Goal: Task Accomplishment & Management: Use online tool/utility

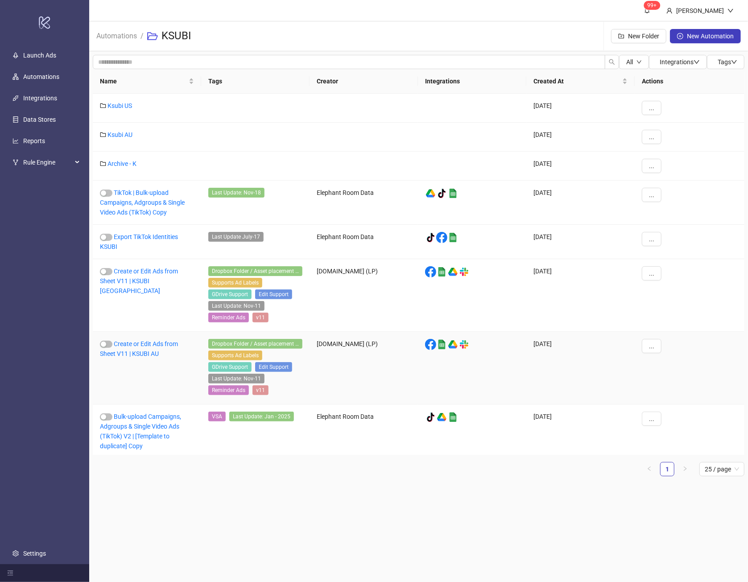
click at [126, 347] on div "Create or Edit Ads from Sheet V11 | KSUBI AU" at bounding box center [147, 368] width 108 height 73
click at [136, 343] on link "Create or Edit Ads from Sheet V11 | KSUBI AU" at bounding box center [139, 349] width 78 height 17
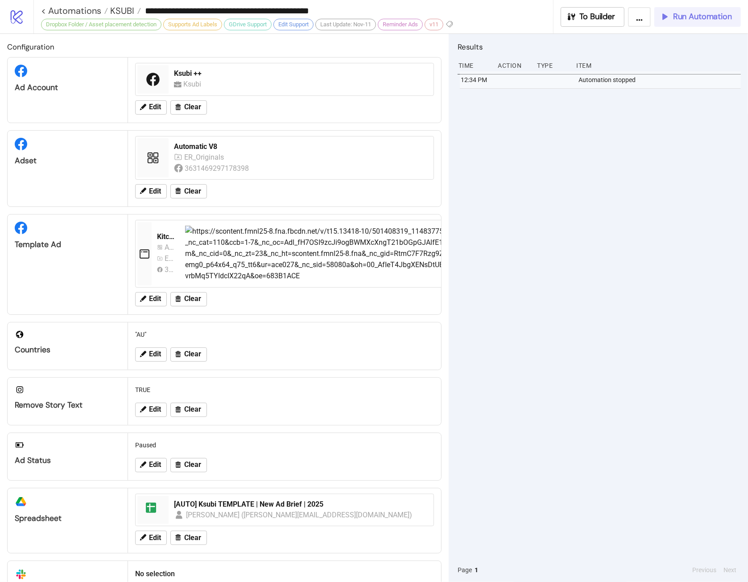
click at [689, 21] on span "Run Automation" at bounding box center [702, 17] width 59 height 10
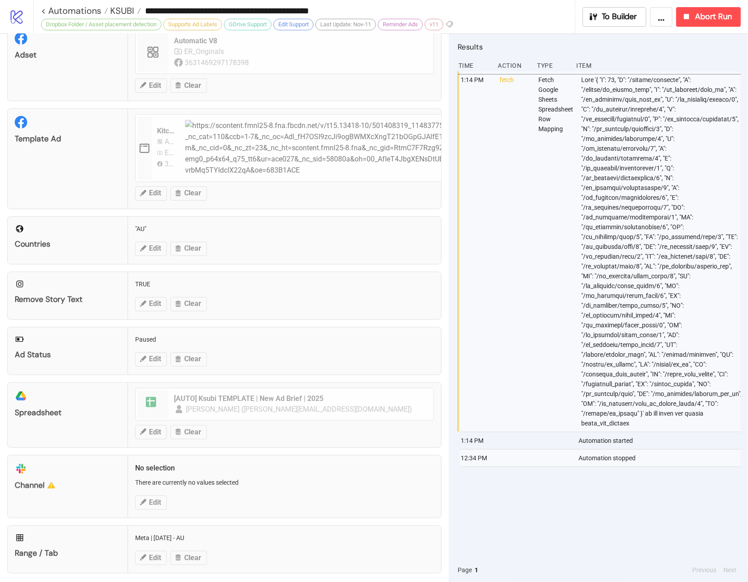
scroll to position [107, 0]
click at [712, 17] on span "Abort Run" at bounding box center [713, 17] width 37 height 10
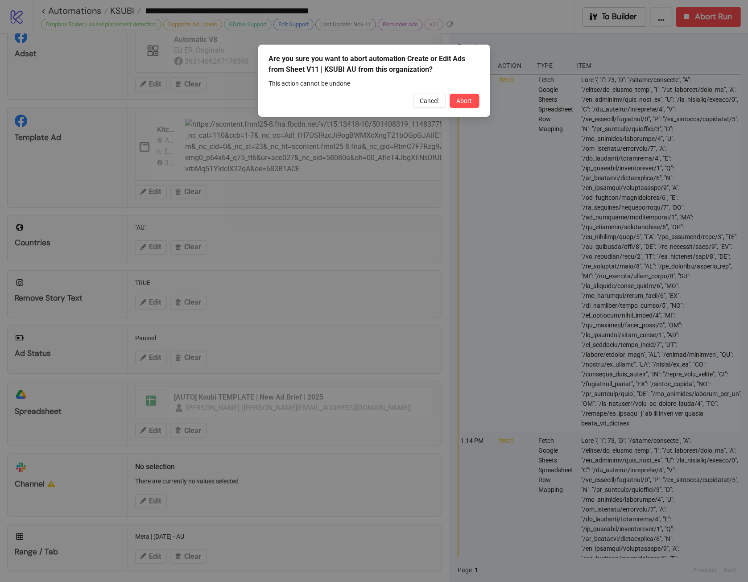
click at [447, 104] on div "Cancel Abort" at bounding box center [374, 101] width 211 height 14
click at [463, 98] on span "Abort" at bounding box center [465, 100] width 16 height 7
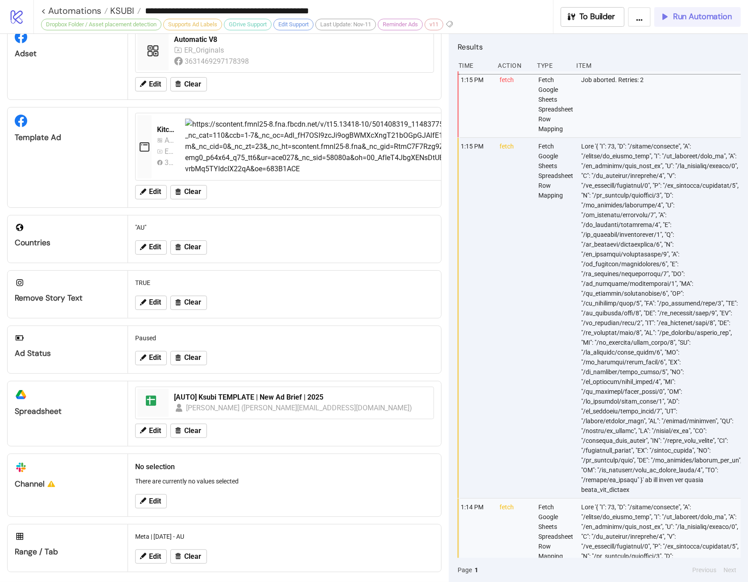
click at [701, 17] on span "Run Automation" at bounding box center [702, 17] width 59 height 10
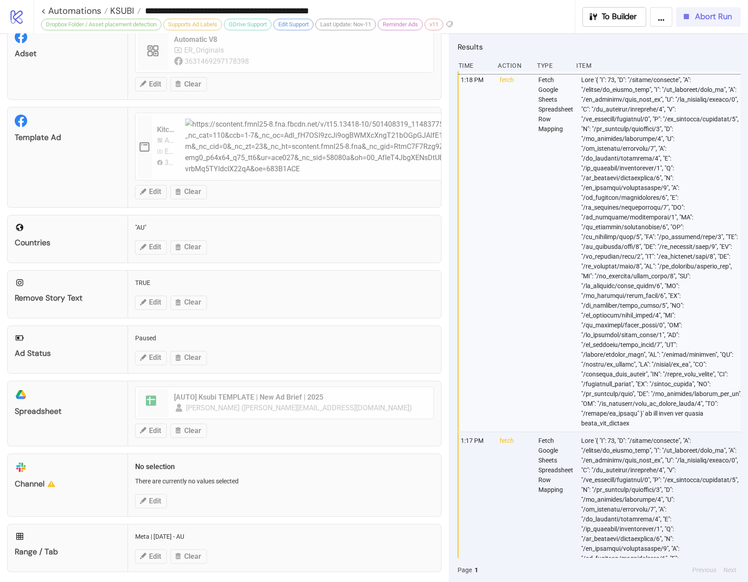
click at [706, 20] on span "Abort Run" at bounding box center [713, 17] width 37 height 10
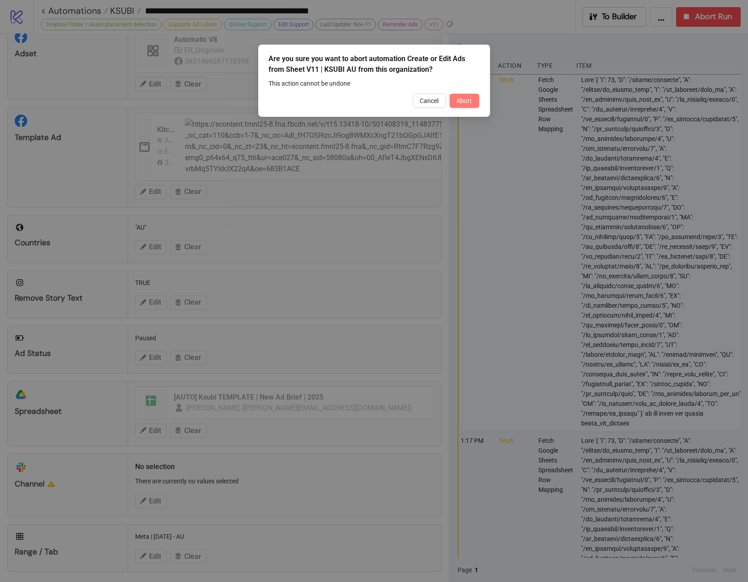
click at [467, 101] on span "Abort" at bounding box center [465, 100] width 16 height 7
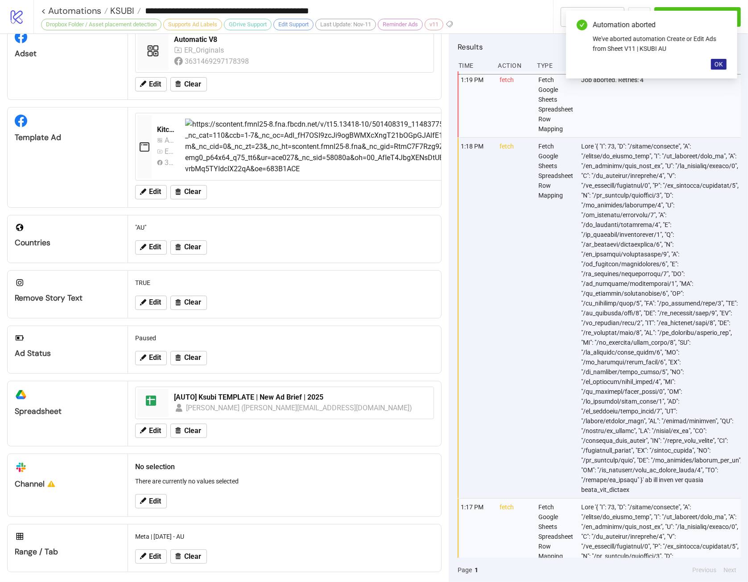
click at [711, 60] on div "Automation aborted We've aborted automation Create or Edit Ads from Sheet V11 |…" at bounding box center [651, 45] width 171 height 68
click at [713, 61] on button "OK" at bounding box center [719, 64] width 16 height 11
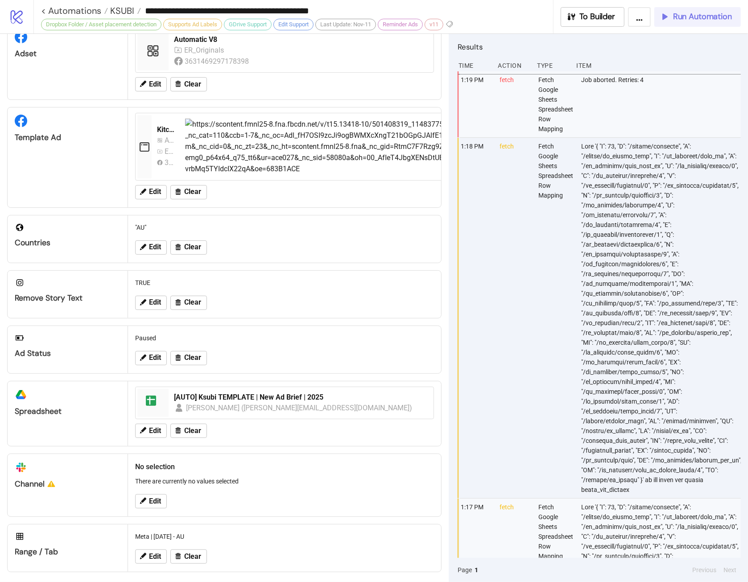
click at [695, 11] on button "Run Automation" at bounding box center [698, 17] width 87 height 20
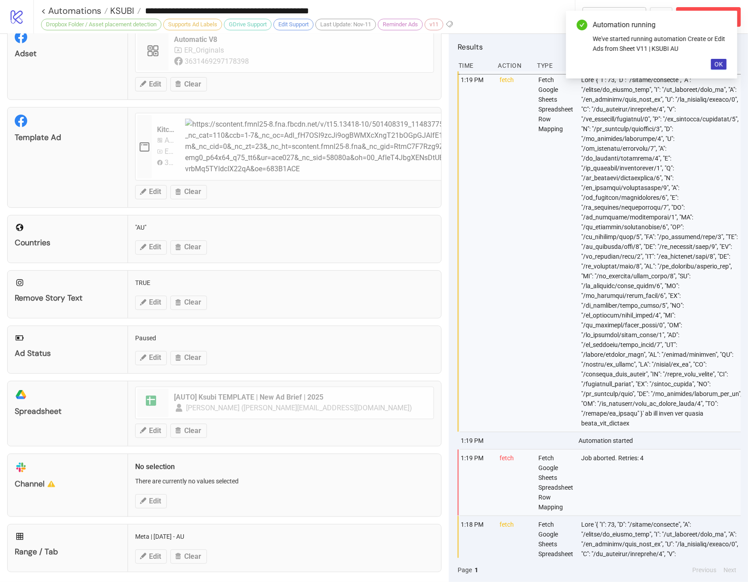
click at [590, 161] on div at bounding box center [662, 251] width 163 height 361
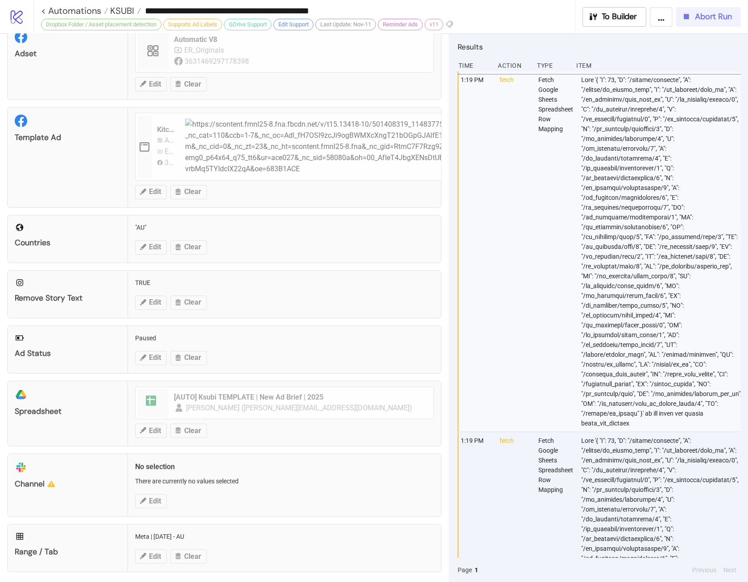
click at [712, 11] on button "Abort Run" at bounding box center [709, 17] width 65 height 20
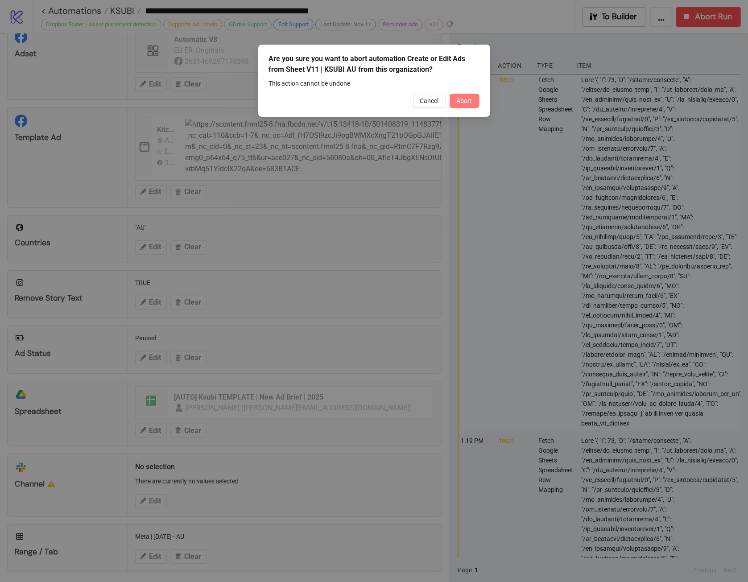
click at [466, 97] on button "Abort" at bounding box center [465, 101] width 30 height 14
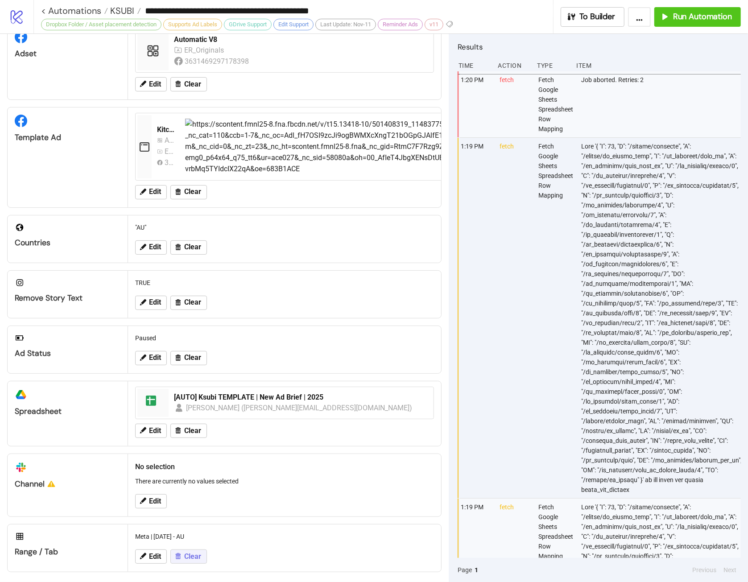
click at [180, 553] on icon at bounding box center [178, 557] width 8 height 8
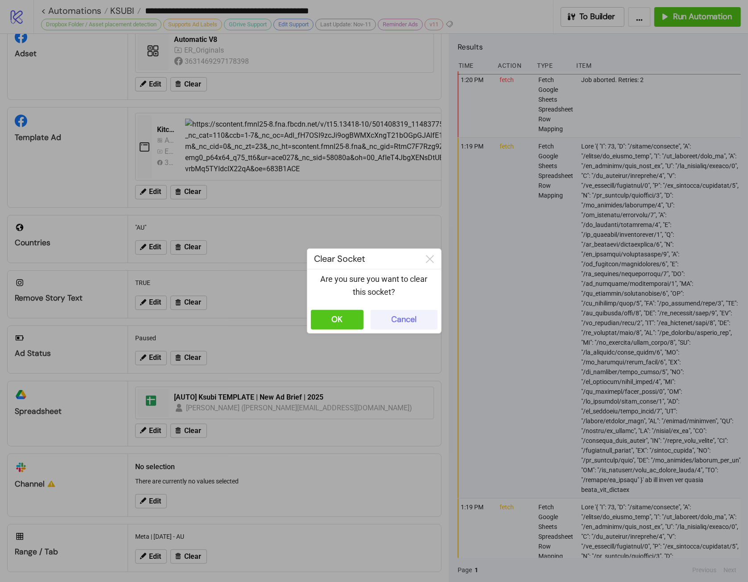
click at [400, 322] on div "Cancel" at bounding box center [404, 320] width 25 height 10
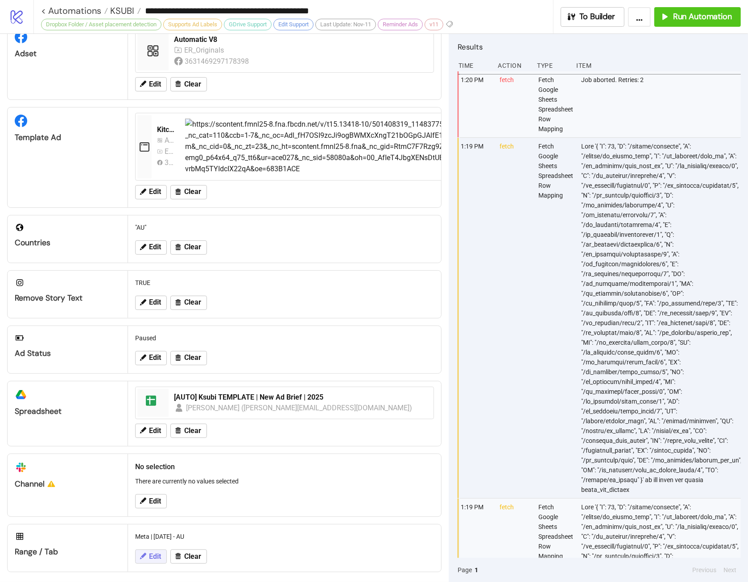
click at [153, 553] on span "Edit" at bounding box center [155, 557] width 12 height 8
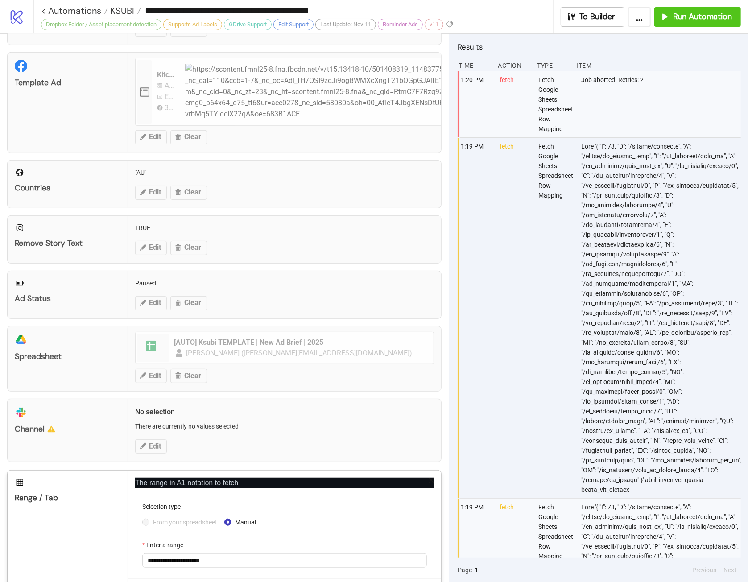
scroll to position [163, 0]
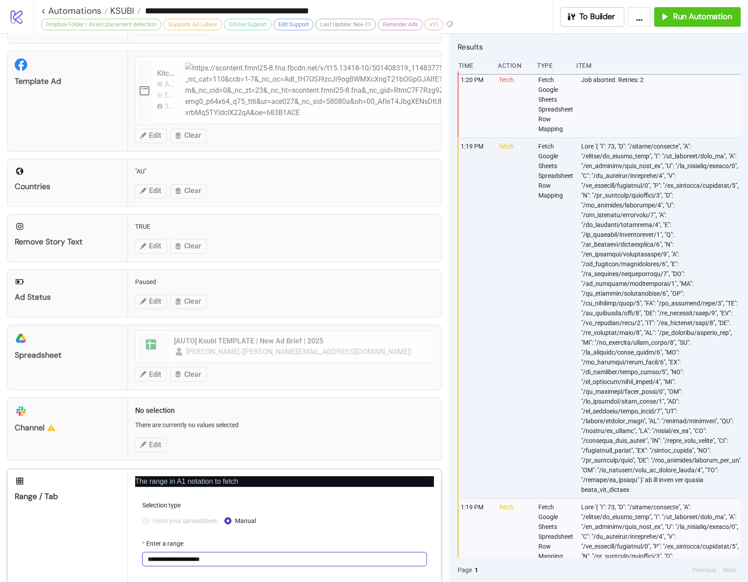
click at [297, 558] on input "**********" at bounding box center [284, 560] width 285 height 14
click at [310, 521] on div "From your spreadsheet Manual" at bounding box center [284, 521] width 285 height 10
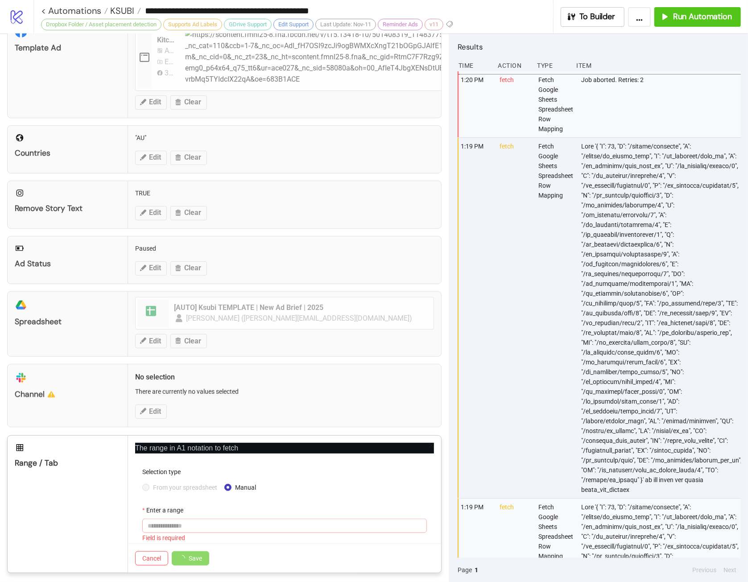
scroll to position [195, 0]
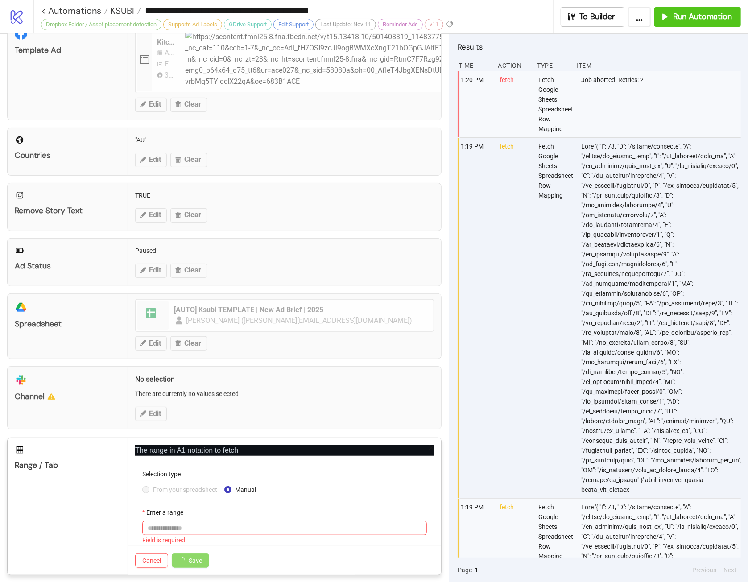
click at [174, 536] on div "Field is required" at bounding box center [284, 541] width 285 height 10
click at [162, 516] on div "Enter a range" at bounding box center [284, 514] width 285 height 13
click at [157, 525] on input "Enter a range" at bounding box center [284, 528] width 285 height 14
drag, startPoint x: 154, startPoint y: 492, endPoint x: 156, endPoint y: 486, distance: 6.1
click at [155, 491] on div "From your spreadsheet Manual" at bounding box center [284, 490] width 285 height 14
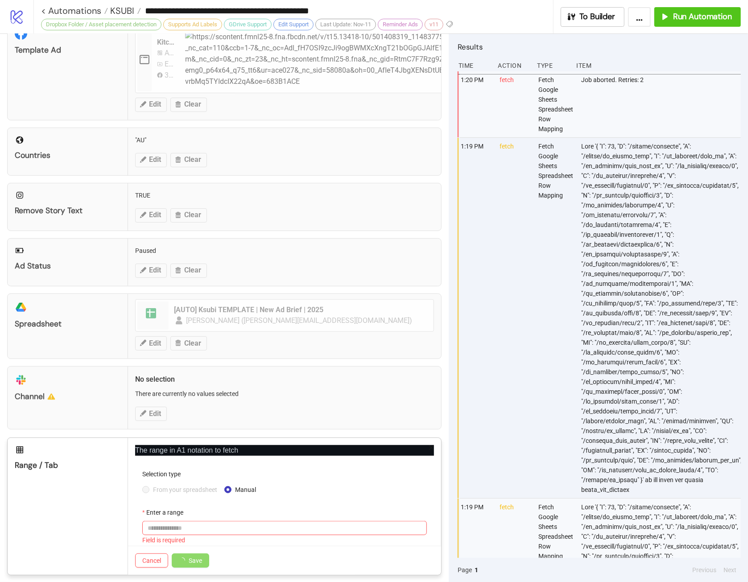
click at [156, 486] on span "From your spreadsheet" at bounding box center [185, 490] width 71 height 10
click at [158, 524] on input "Enter a range" at bounding box center [284, 528] width 285 height 14
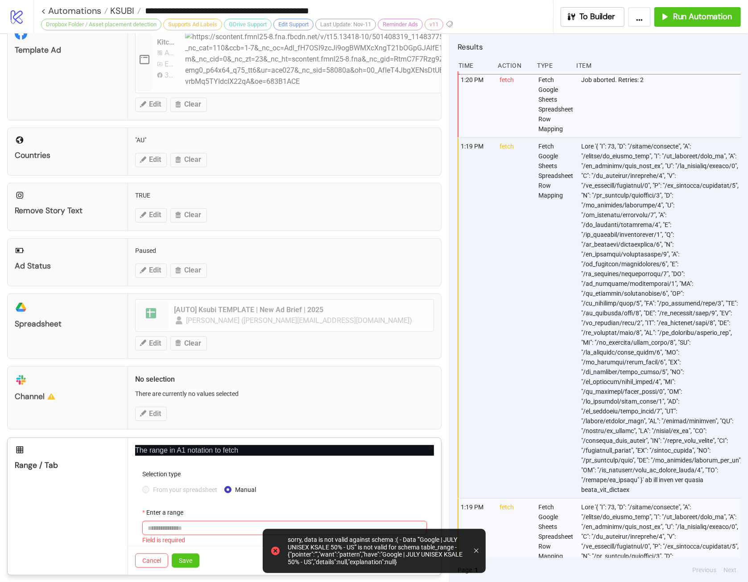
click at [174, 524] on input "Enter a range" at bounding box center [284, 528] width 285 height 14
paste input "**********"
type input "**********"
click at [187, 557] on span "Save" at bounding box center [185, 560] width 13 height 7
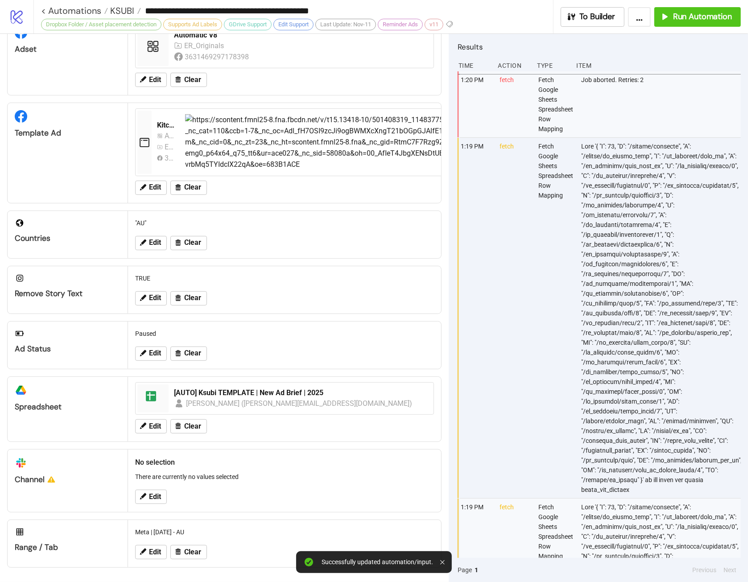
scroll to position [107, 0]
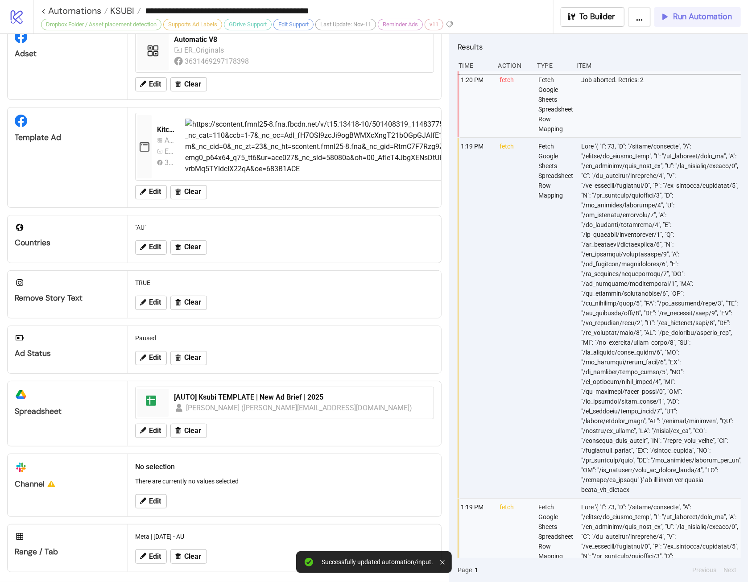
click at [686, 23] on button "Run Automation" at bounding box center [698, 17] width 87 height 20
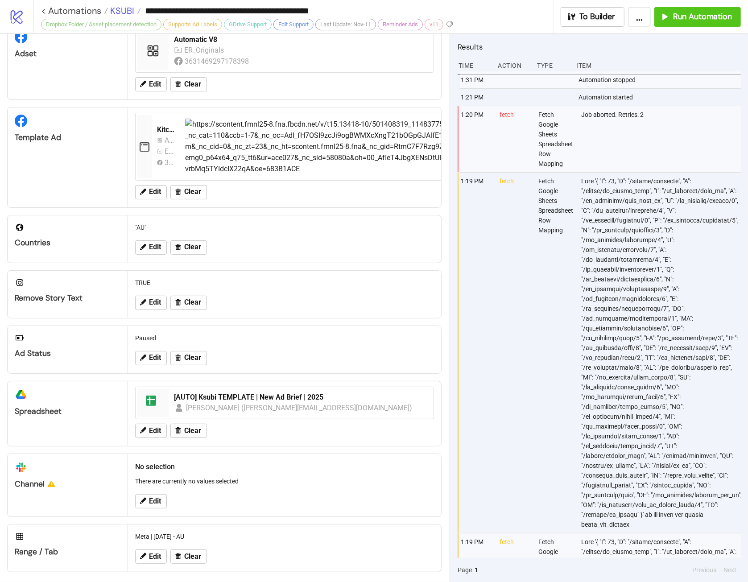
click at [120, 12] on span "KSUBI" at bounding box center [121, 11] width 26 height 12
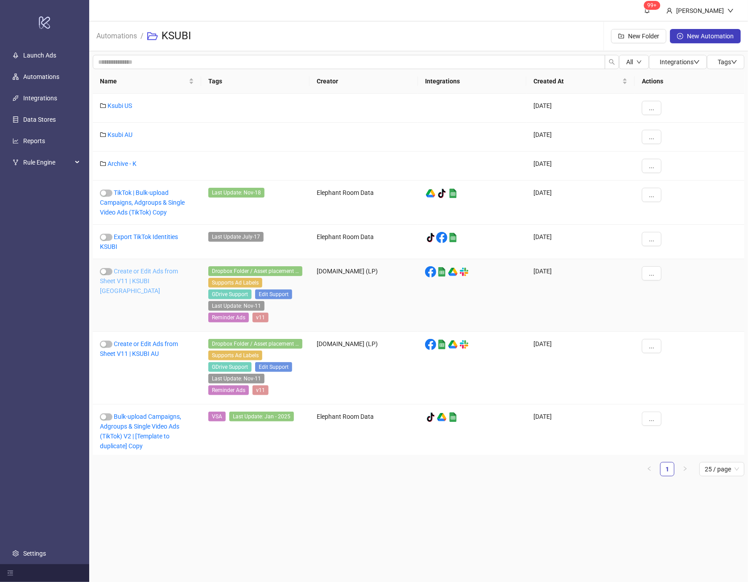
click at [135, 281] on link "Create or Edit Ads from Sheet V11 | KSUBI [GEOGRAPHIC_DATA]" at bounding box center [139, 281] width 78 height 27
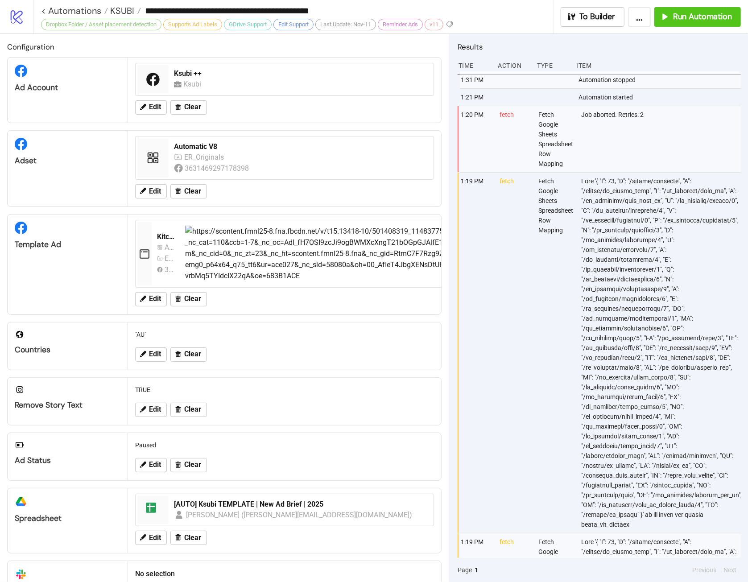
type input "**********"
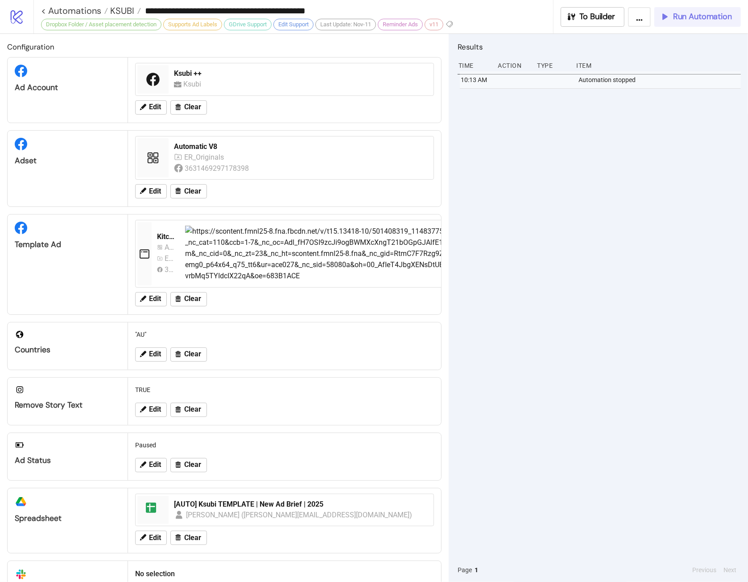
click at [717, 18] on span "Run Automation" at bounding box center [702, 17] width 59 height 10
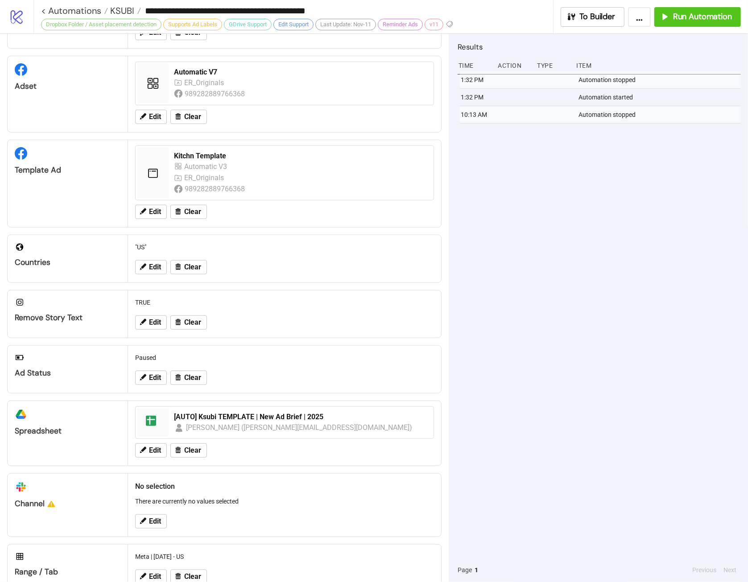
scroll to position [96, 0]
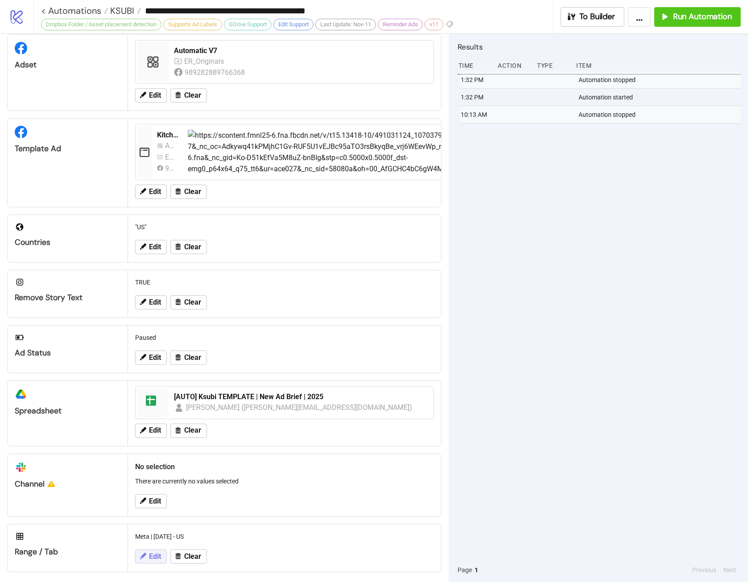
click at [151, 553] on span "Edit" at bounding box center [155, 557] width 12 height 8
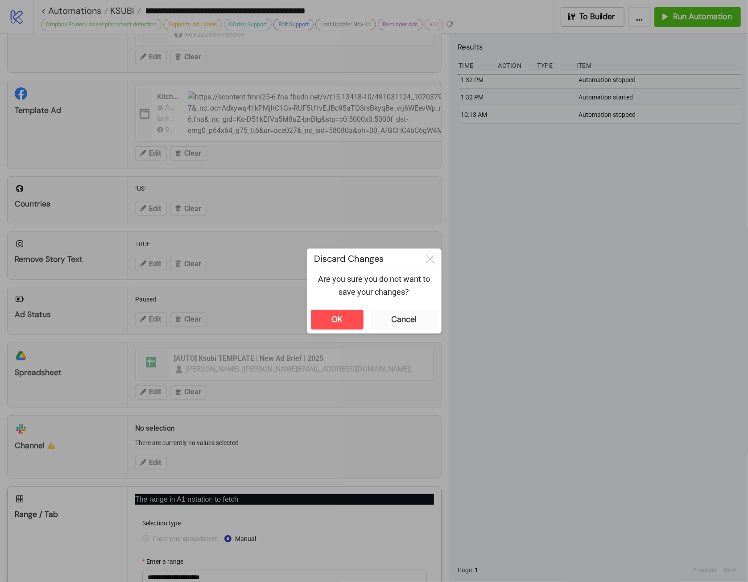
scroll to position [186, 0]
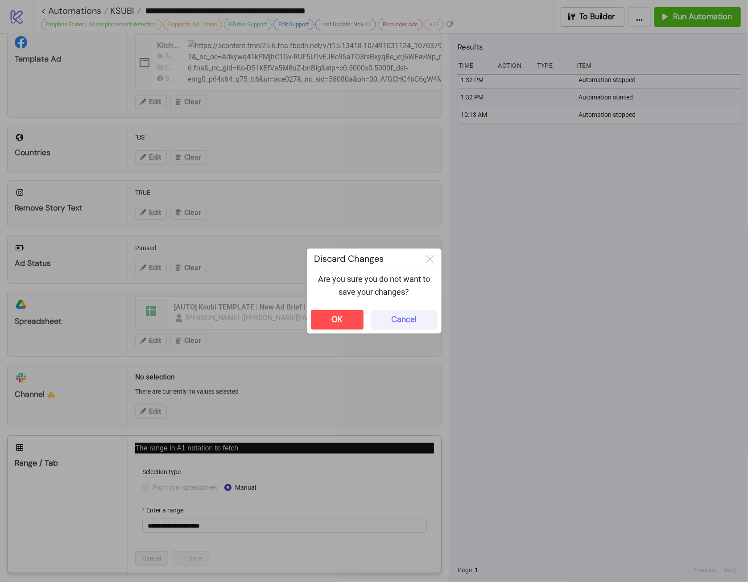
click at [412, 324] on div "Cancel" at bounding box center [404, 320] width 25 height 10
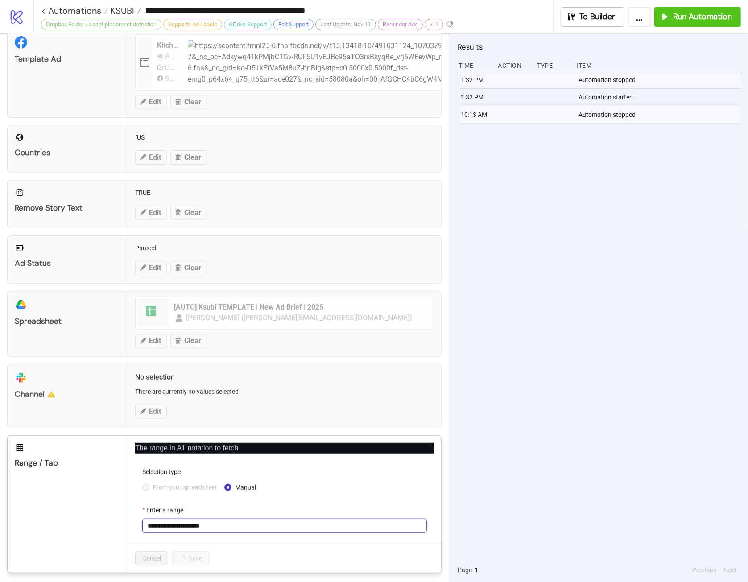
click at [227, 520] on input "**********" at bounding box center [284, 526] width 285 height 14
paste input "text"
type input "**********"
click at [207, 552] on button "Save" at bounding box center [190, 559] width 37 height 14
click at [186, 558] on button "Save" at bounding box center [186, 559] width 28 height 14
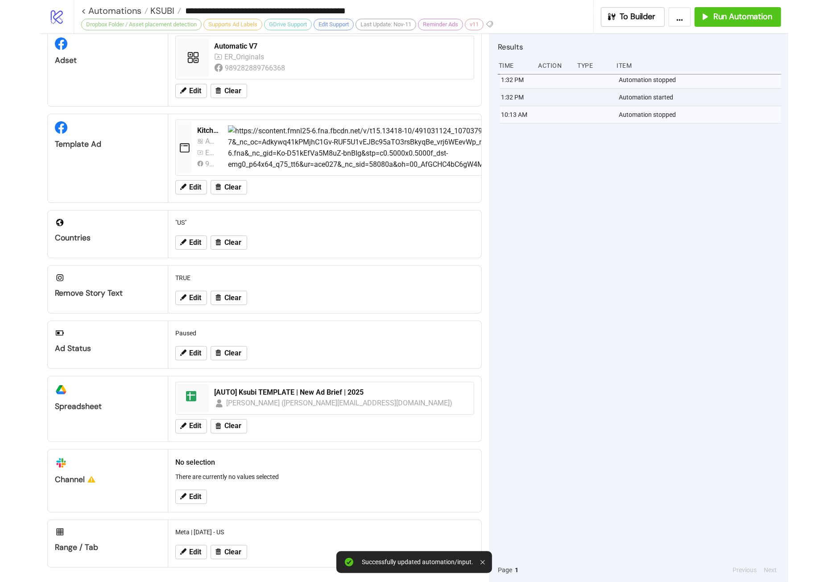
scroll to position [96, 0]
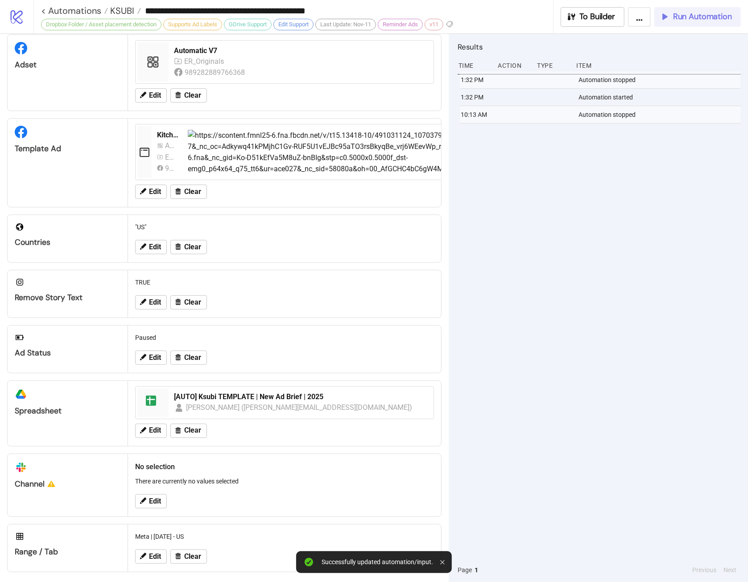
click at [725, 13] on span "Run Automation" at bounding box center [702, 17] width 59 height 10
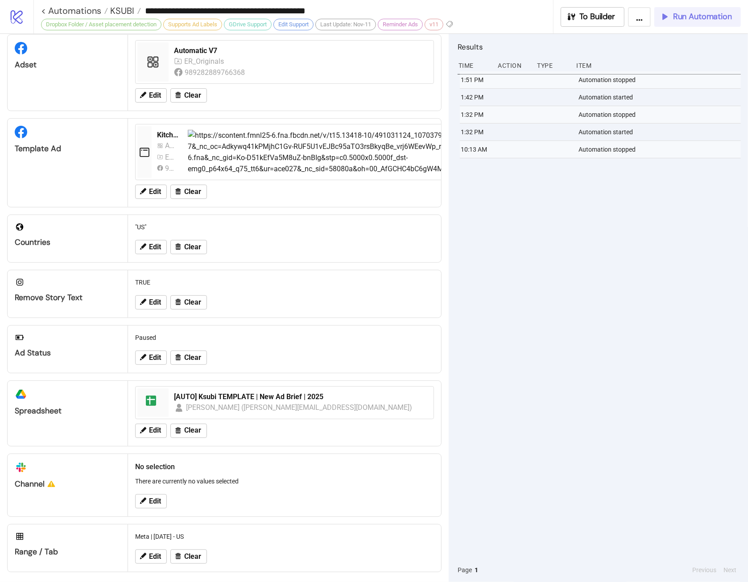
click at [708, 21] on span "Run Automation" at bounding box center [702, 17] width 59 height 10
